Goal: Check status: Check status

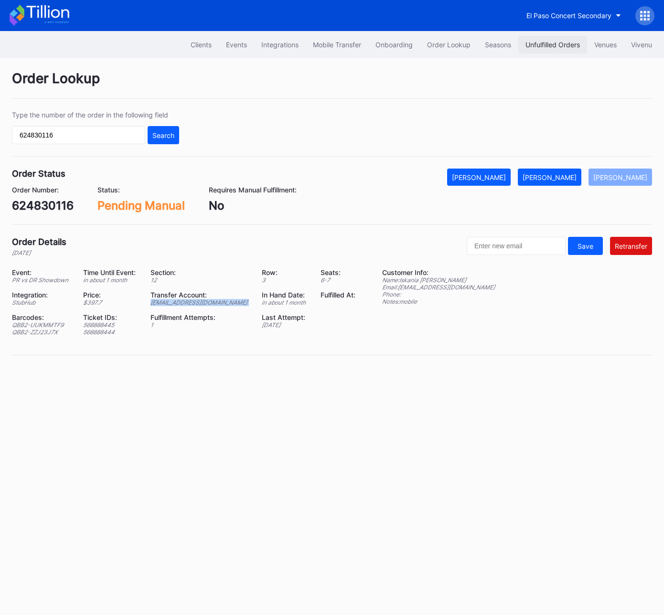
drag, startPoint x: 0, startPoint y: 0, endPoint x: 558, endPoint y: 42, distance: 559.7
click at [558, 42] on div "Unfulfilled Orders" at bounding box center [552, 45] width 54 height 8
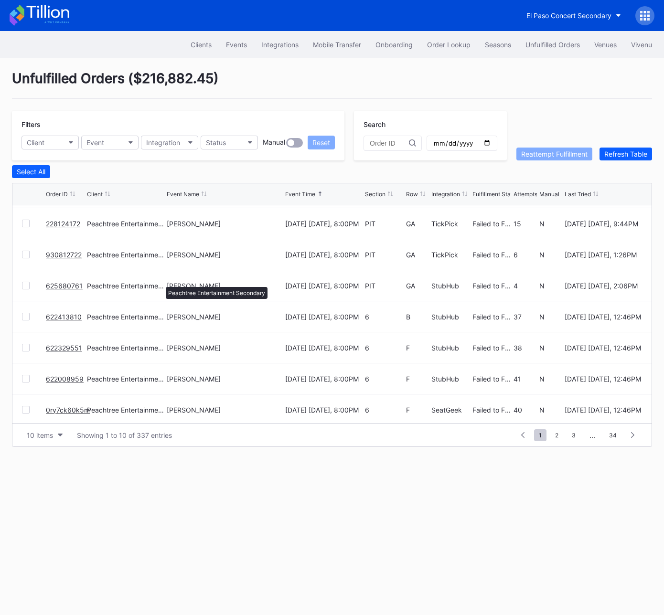
scroll to position [93, 0]
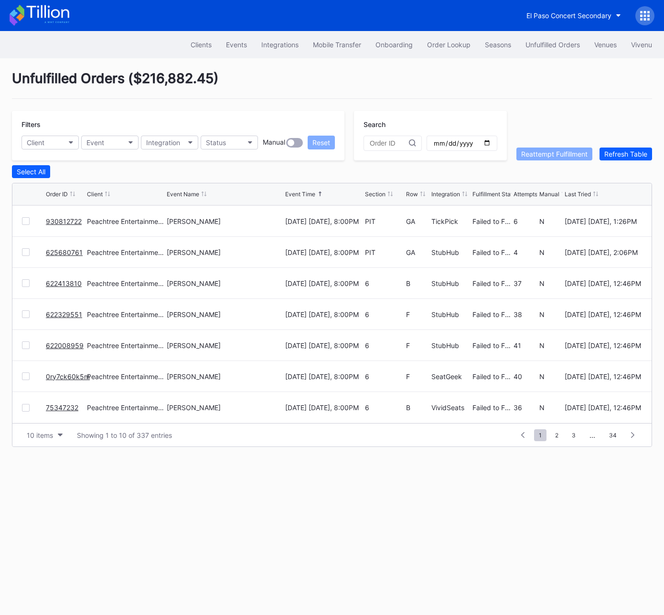
click at [25, 283] on div at bounding box center [26, 283] width 8 height 8
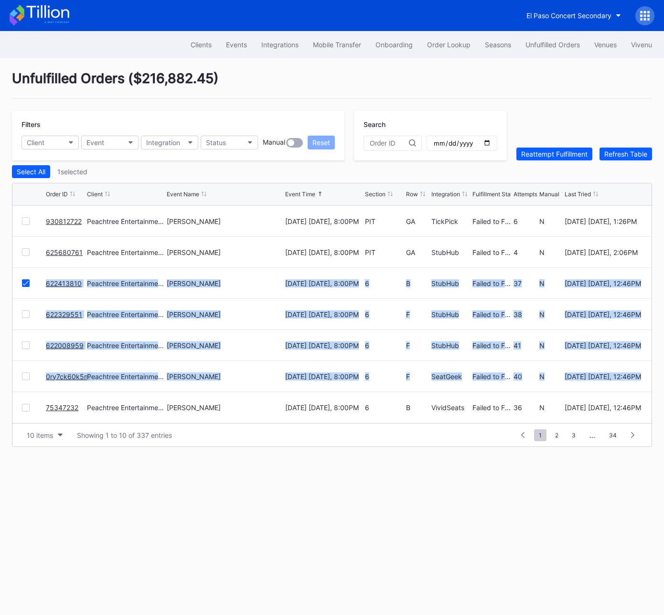
click at [25, 406] on div at bounding box center [26, 408] width 8 height 8
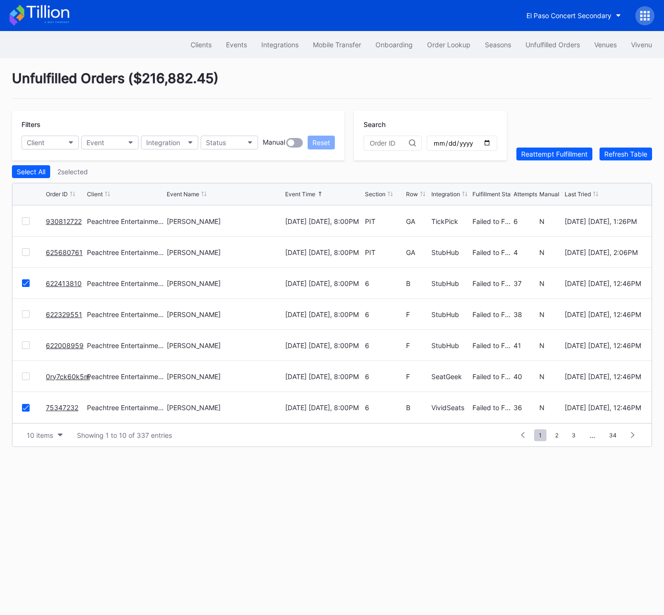
drag, startPoint x: 26, startPoint y: 311, endPoint x: 31, endPoint y: 358, distance: 46.6
click at [26, 311] on div at bounding box center [26, 314] width 8 height 8
drag, startPoint x: 25, startPoint y: 339, endPoint x: 32, endPoint y: 375, distance: 36.1
click at [25, 339] on div "622008959 Peachtree Entertainment Secondary [PERSON_NAME] Top [DATE] [DATE], 8:…" at bounding box center [331, 345] width 639 height 31
drag, startPoint x: 29, startPoint y: 374, endPoint x: 26, endPoint y: 354, distance: 20.3
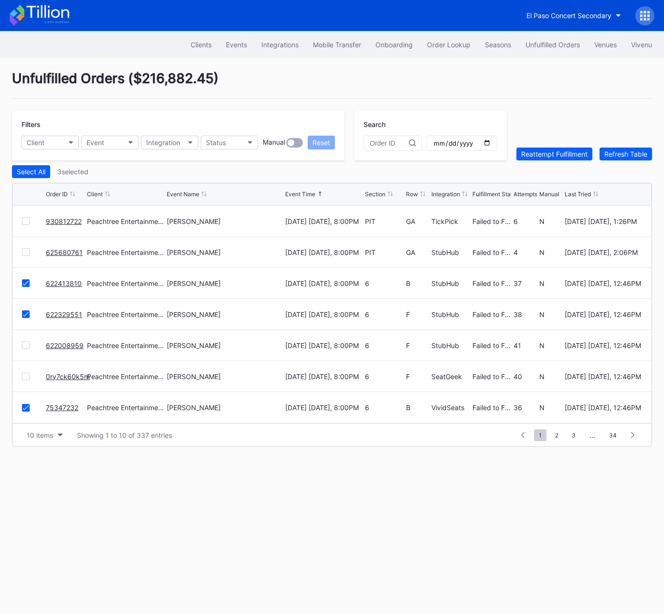
click at [29, 374] on div at bounding box center [26, 376] width 8 height 8
click at [25, 346] on div at bounding box center [26, 345] width 8 height 8
click at [550, 155] on div "Reattempt Fulfillment" at bounding box center [554, 154] width 66 height 8
click at [456, 49] on button "Order Lookup" at bounding box center [449, 45] width 58 height 18
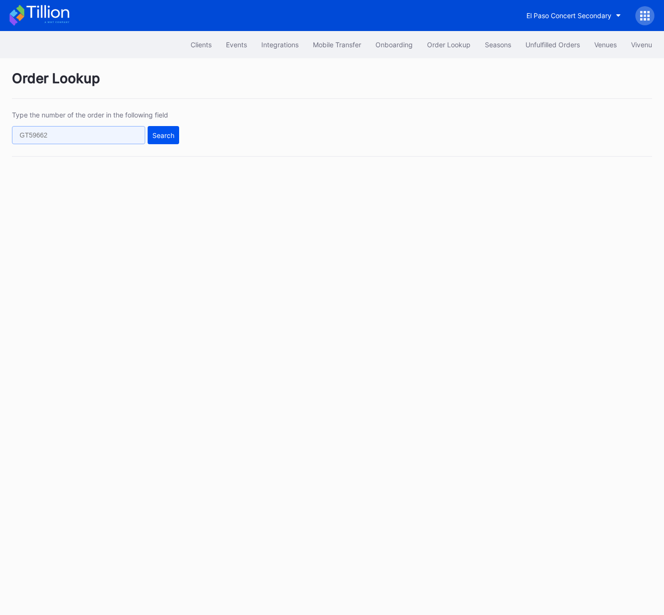
drag, startPoint x: 129, startPoint y: 134, endPoint x: 154, endPoint y: 136, distance: 24.9
click at [129, 134] on input "text" at bounding box center [78, 135] width 133 height 18
paste input "273079540"
click at [169, 136] on div "Search" at bounding box center [163, 135] width 22 height 8
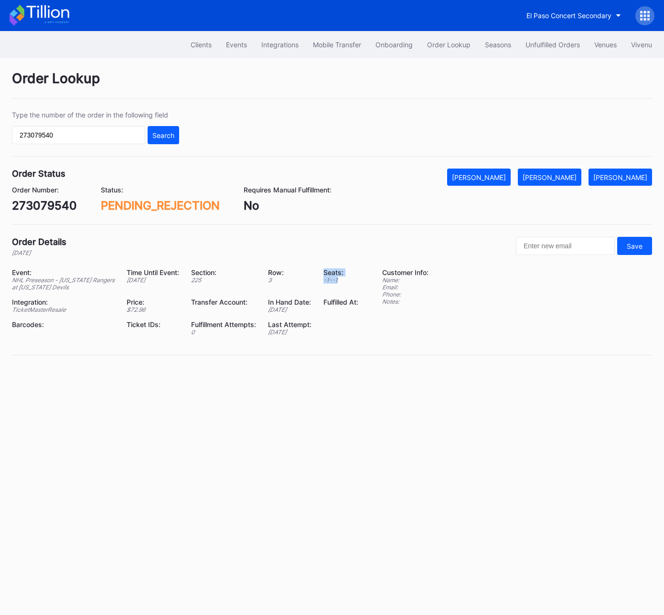
drag, startPoint x: 347, startPoint y: 279, endPoint x: 298, endPoint y: 279, distance: 49.2
click at [298, 279] on div "Event: NHL Preseason - [US_STATE] Rangers at [US_STATE] Devils Time Until Event…" at bounding box center [191, 305] width 358 height 74
drag, startPoint x: 351, startPoint y: 272, endPoint x: 389, endPoint y: 275, distance: 37.3
click at [351, 272] on div "Seats:" at bounding box center [340, 272] width 35 height 8
click at [86, 137] on input "273079540" at bounding box center [78, 135] width 133 height 18
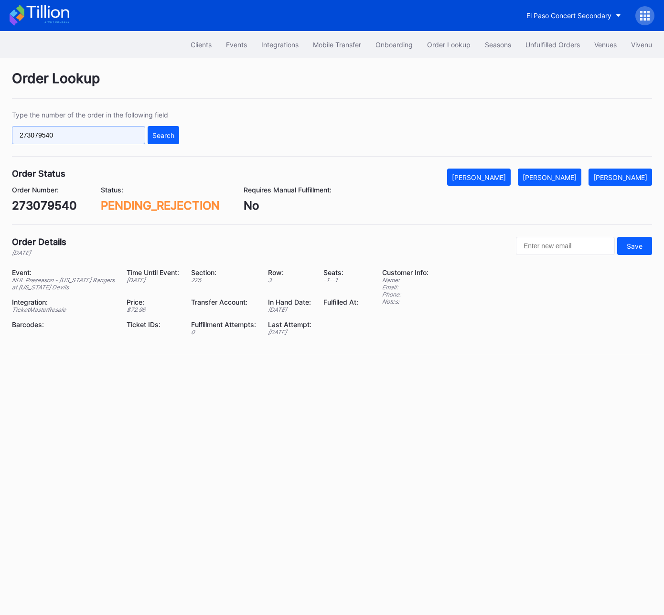
click at [86, 138] on input "273079540" at bounding box center [78, 135] width 133 height 18
paste input "1428558"
click at [162, 136] on div "Search" at bounding box center [163, 135] width 22 height 8
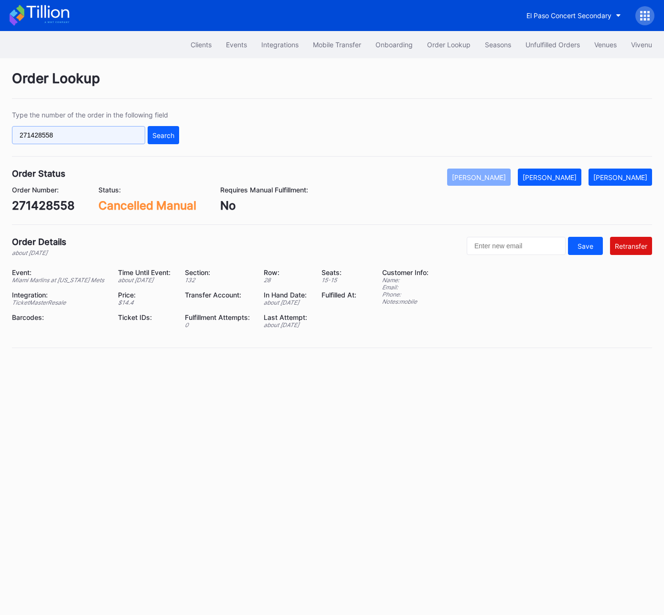
click at [100, 136] on input "271428558" at bounding box center [78, 135] width 133 height 18
paste input "74897791"
type input "74897791"
click at [171, 137] on div "Search" at bounding box center [163, 135] width 22 height 8
